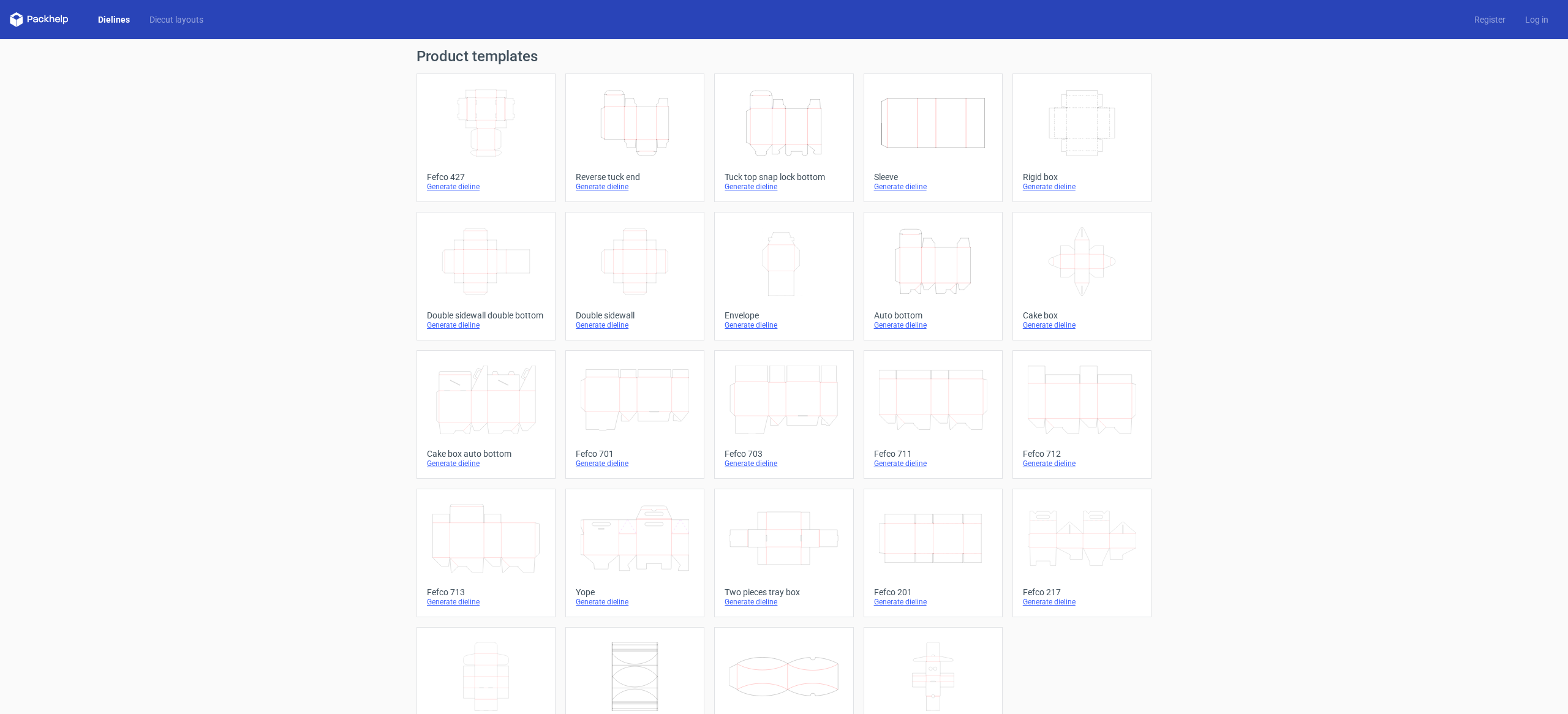
click at [489, 109] on icon "Width Depth Height" at bounding box center [486, 123] width 108 height 68
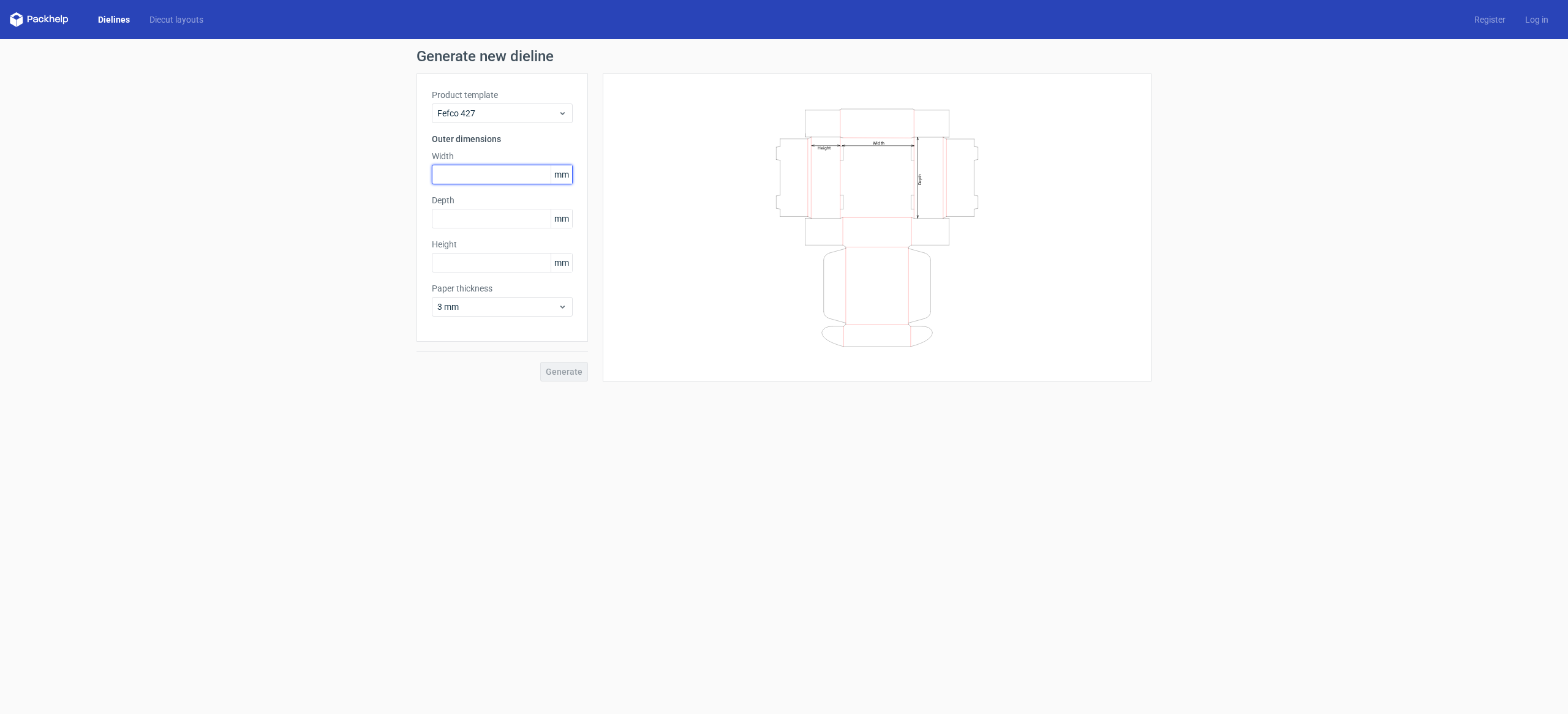
click at [486, 166] on input "text" at bounding box center [502, 175] width 141 height 20
type input "450"
click at [463, 225] on input "text" at bounding box center [502, 219] width 141 height 20
type input "300"
click at [473, 264] on input "text" at bounding box center [502, 262] width 141 height 20
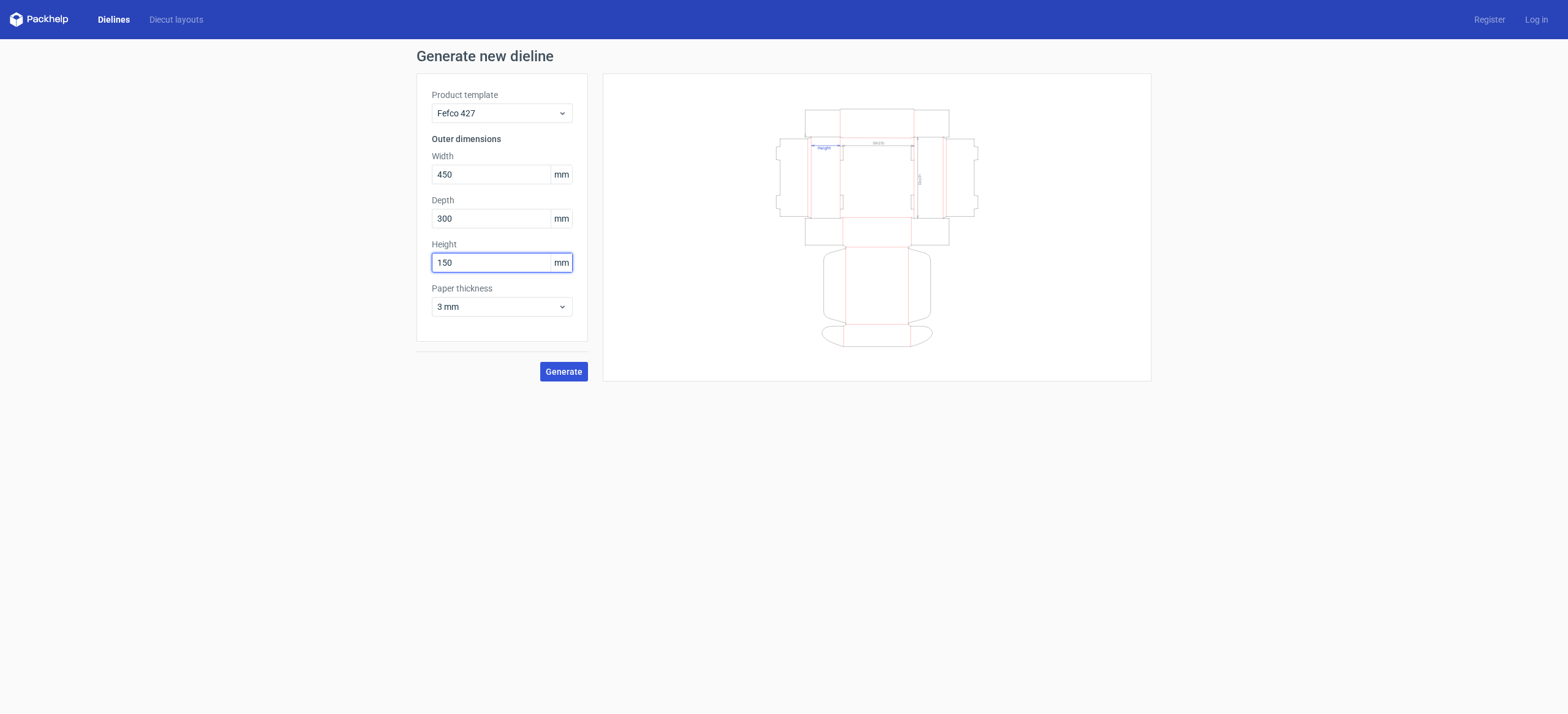
type input "150"
click at [585, 377] on button "Generate" at bounding box center [564, 372] width 48 height 20
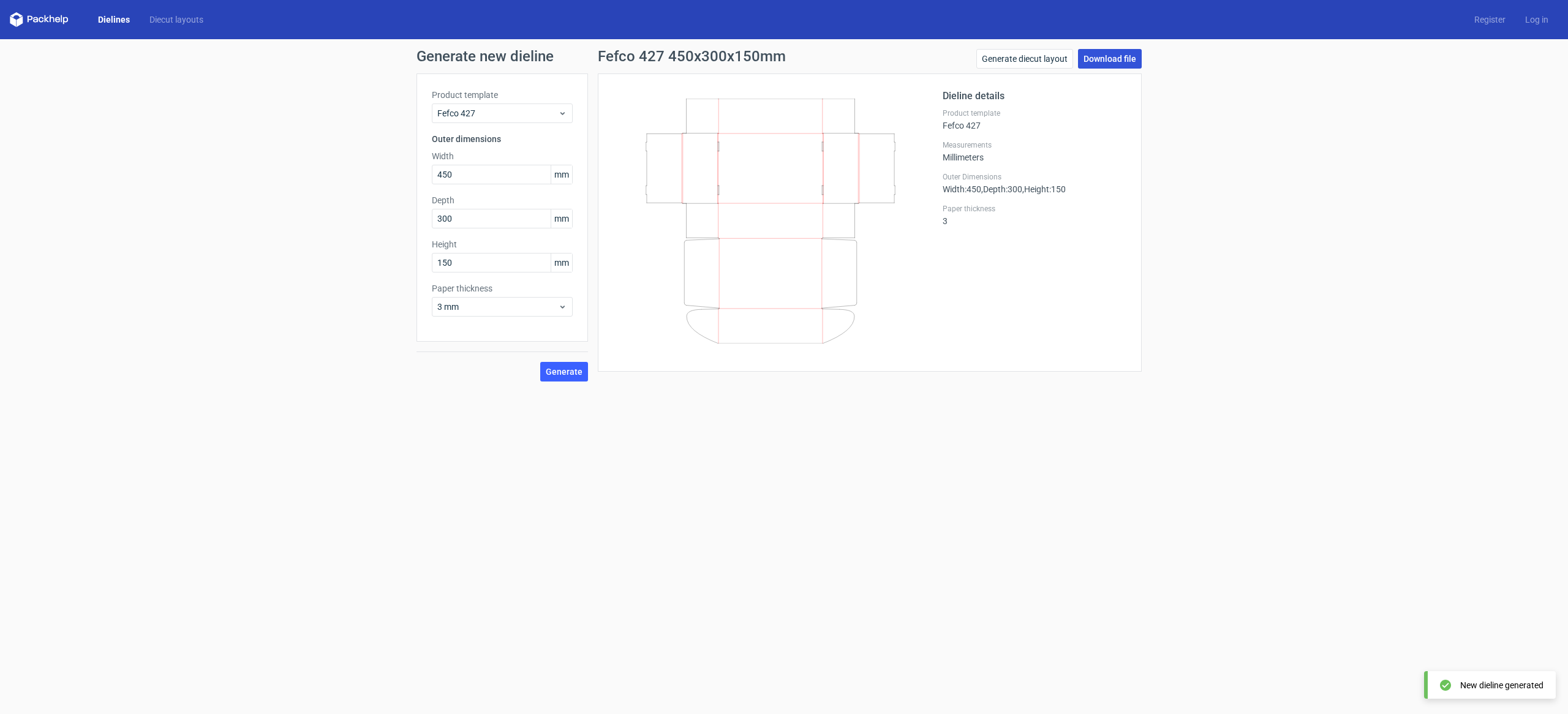
click at [1118, 60] on link "Download file" at bounding box center [1110, 59] width 64 height 20
